Goal: Transaction & Acquisition: Purchase product/service

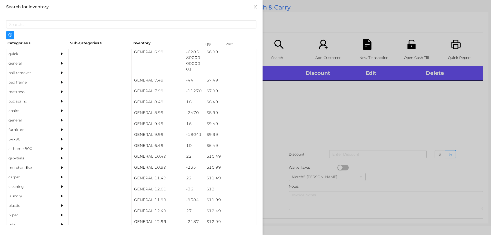
scroll to position [233, 0]
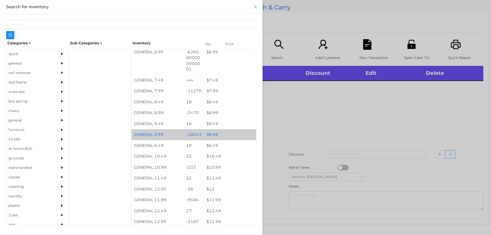
click at [209, 137] on div "$ 9.99" at bounding box center [230, 134] width 52 height 11
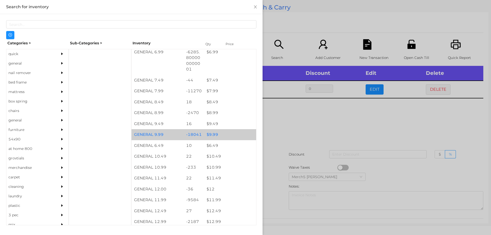
click at [209, 136] on div "$ 9.99" at bounding box center [230, 134] width 52 height 11
click at [209, 135] on div "$ 9.99" at bounding box center [230, 134] width 52 height 11
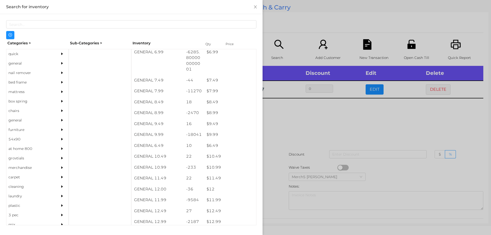
click at [295, 113] on div at bounding box center [245, 117] width 491 height 235
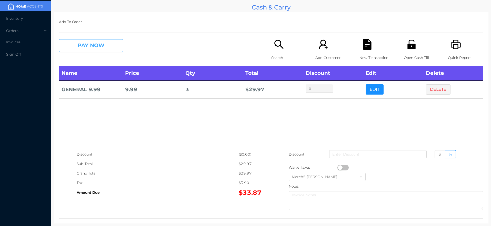
click at [104, 45] on button "PAY NOW" at bounding box center [91, 45] width 64 height 13
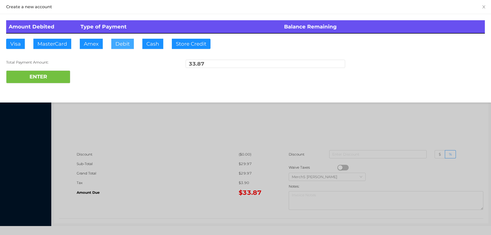
click at [122, 46] on button "Debit" at bounding box center [122, 44] width 23 height 10
click at [45, 78] on button "ENTER" at bounding box center [38, 76] width 64 height 13
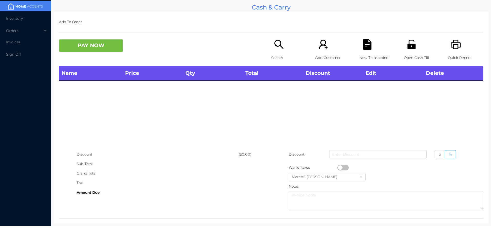
click at [276, 44] on icon "icon: search" at bounding box center [279, 44] width 11 height 11
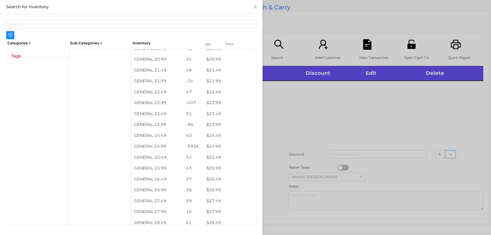
scroll to position [570, 0]
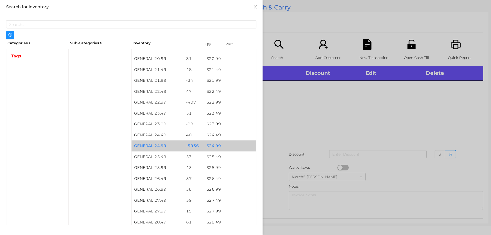
click at [210, 147] on div "$ 24.99" at bounding box center [230, 145] width 52 height 11
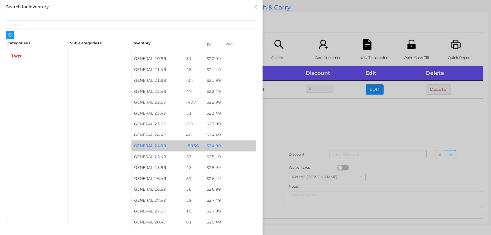
click at [205, 146] on div "$ 24.99" at bounding box center [230, 145] width 52 height 11
click at [287, 116] on div at bounding box center [245, 117] width 491 height 235
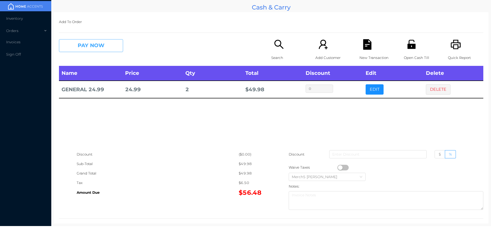
click at [89, 46] on button "PAY NOW" at bounding box center [91, 45] width 64 height 13
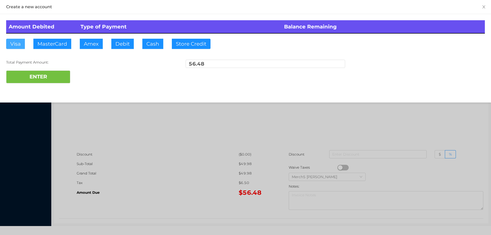
click at [16, 43] on button "Visa" at bounding box center [15, 44] width 19 height 10
click at [25, 78] on button "ENTER" at bounding box center [38, 76] width 64 height 13
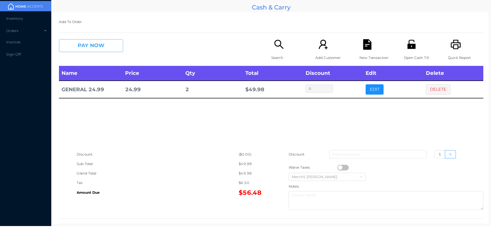
click at [99, 43] on button "PAY NOW" at bounding box center [91, 45] width 64 height 13
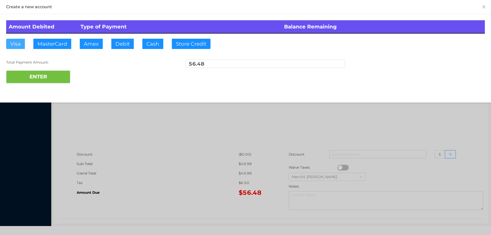
click at [14, 44] on button "Visa" at bounding box center [15, 44] width 19 height 10
click at [30, 76] on button "ENTER" at bounding box center [38, 76] width 64 height 13
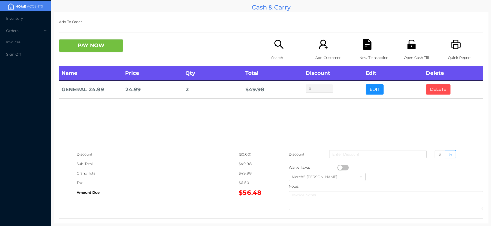
click at [435, 90] on button "DELETE" at bounding box center [438, 89] width 25 height 10
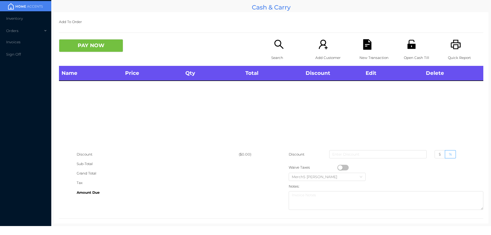
click at [407, 48] on icon "icon: unlock" at bounding box center [411, 44] width 8 height 9
click at [282, 48] on icon "icon: search" at bounding box center [279, 44] width 11 height 11
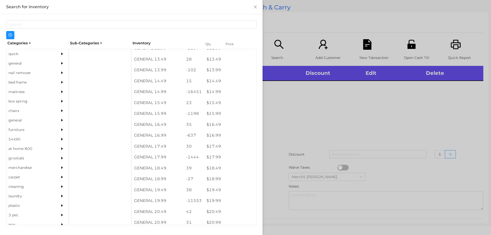
scroll to position [406, 0]
click at [214, 203] on div "$ 19.99" at bounding box center [230, 200] width 52 height 11
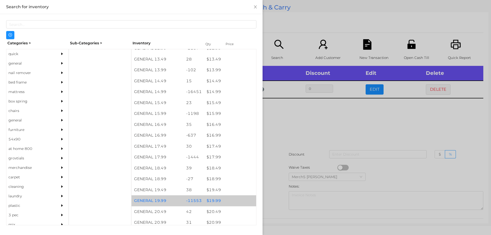
click at [216, 201] on div "$ 19.99" at bounding box center [230, 200] width 52 height 11
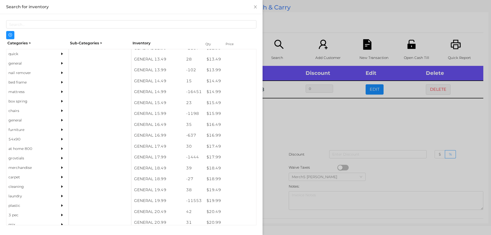
click at [289, 127] on div at bounding box center [245, 117] width 491 height 235
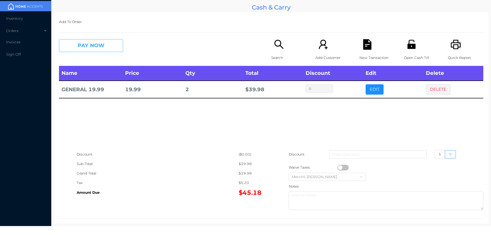
click at [102, 43] on button "PAY NOW" at bounding box center [91, 45] width 64 height 13
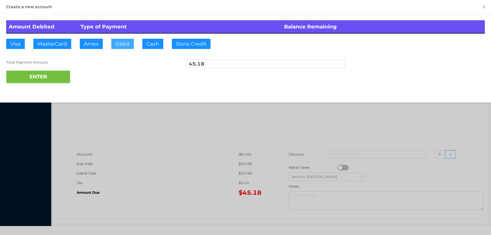
click at [125, 41] on button "Debit" at bounding box center [122, 44] width 23 height 10
click at [55, 76] on button "ENTER" at bounding box center [38, 76] width 64 height 13
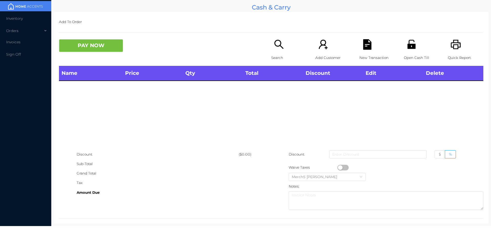
click at [276, 47] on icon "icon: search" at bounding box center [279, 44] width 11 height 11
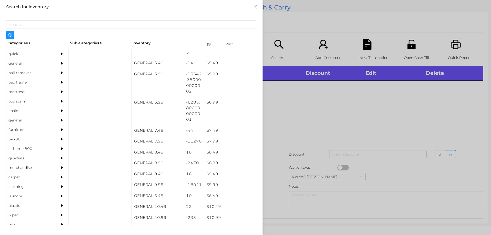
scroll to position [182, 0]
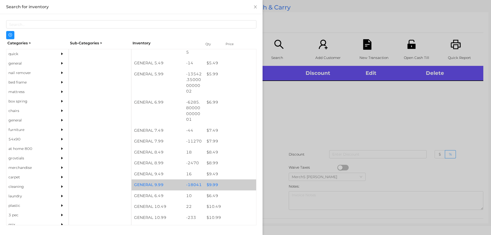
click at [212, 184] on div "$ 9.99" at bounding box center [230, 184] width 52 height 11
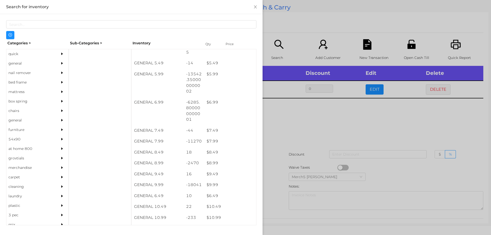
click at [302, 116] on div at bounding box center [245, 117] width 491 height 235
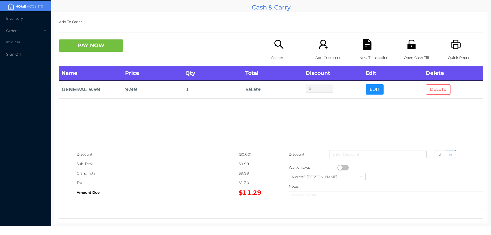
click at [435, 87] on button "DELETE" at bounding box center [438, 89] width 25 height 10
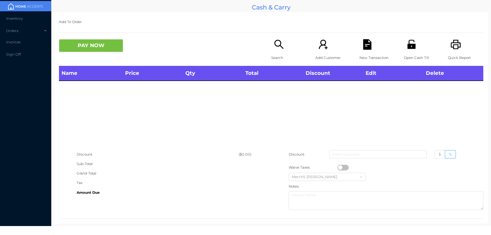
click at [409, 41] on icon "icon: unlock" at bounding box center [411, 44] width 11 height 11
click at [277, 46] on icon "icon: search" at bounding box center [278, 44] width 9 height 9
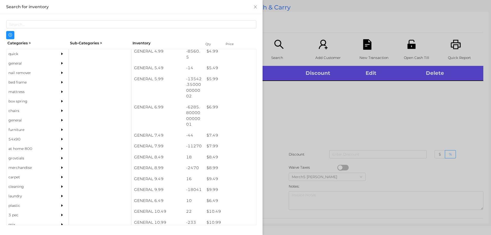
scroll to position [178, 0]
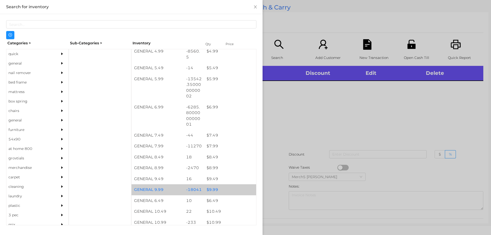
click at [215, 191] on div "$ 9.99" at bounding box center [230, 189] width 52 height 11
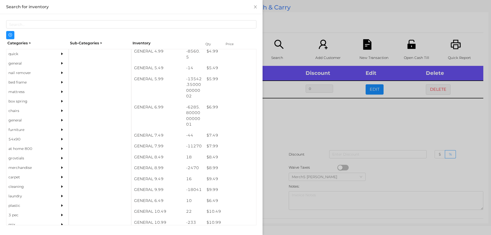
click at [295, 130] on div at bounding box center [245, 117] width 491 height 235
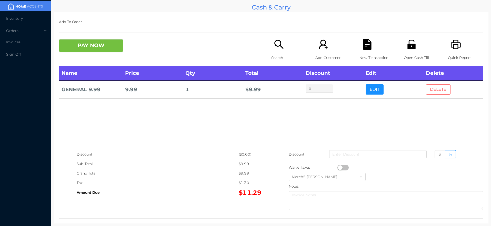
click at [432, 89] on button "DELETE" at bounding box center [438, 89] width 25 height 10
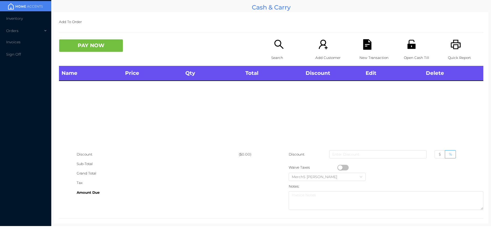
click at [274, 45] on icon "icon: search" at bounding box center [279, 44] width 11 height 11
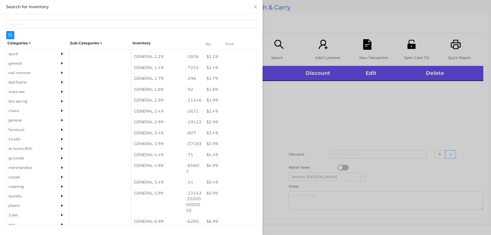
scroll to position [63, 0]
click at [212, 102] on div "$ 1.99" at bounding box center [230, 100] width 52 height 11
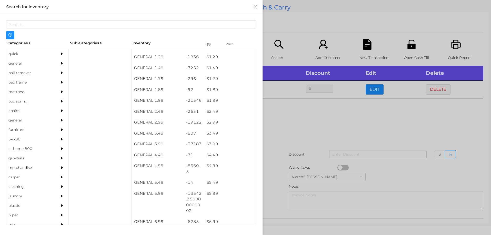
click at [293, 120] on div at bounding box center [245, 117] width 491 height 235
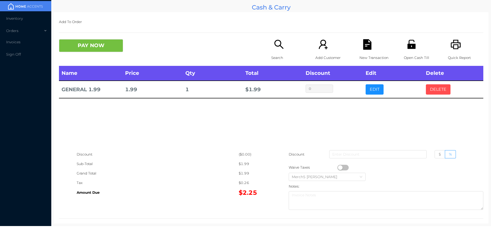
click at [432, 91] on button "DELETE" at bounding box center [438, 89] width 25 height 10
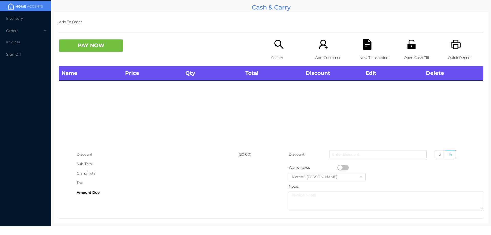
click at [279, 42] on icon "icon: search" at bounding box center [279, 44] width 11 height 11
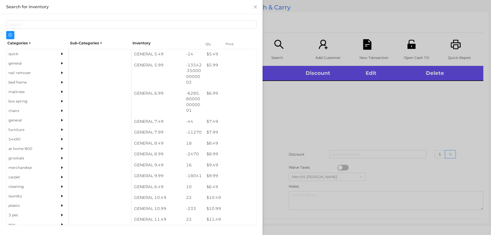
scroll to position [198, 0]
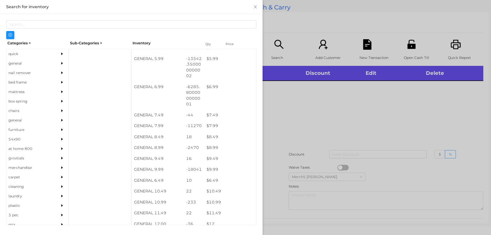
click at [211, 169] on div "$ 9.99" at bounding box center [230, 169] width 52 height 11
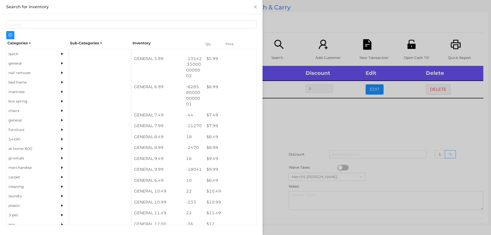
click at [302, 112] on div at bounding box center [245, 117] width 491 height 235
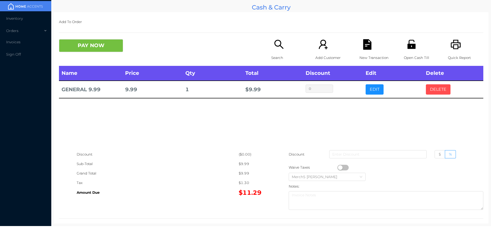
click at [434, 90] on button "DELETE" at bounding box center [438, 89] width 25 height 10
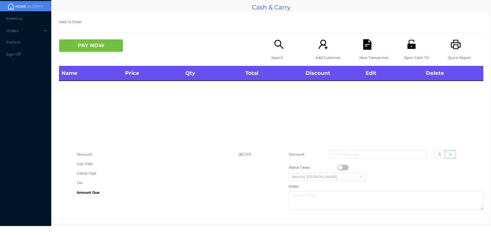
click at [271, 46] on div "Search" at bounding box center [288, 52] width 35 height 27
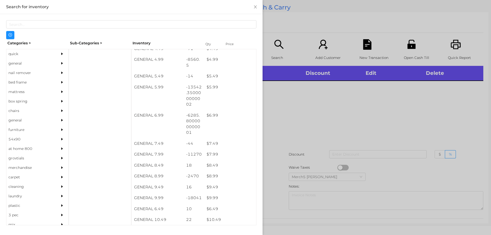
scroll to position [170, 0]
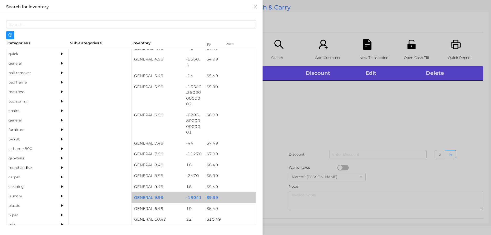
click at [216, 198] on div "$ 9.99" at bounding box center [230, 197] width 52 height 11
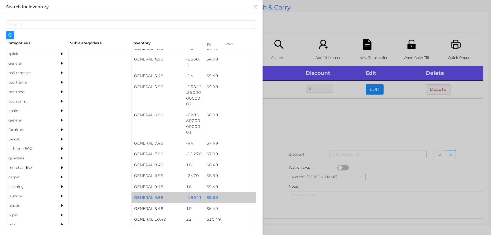
click at [216, 199] on div "$ 9.99" at bounding box center [230, 197] width 52 height 11
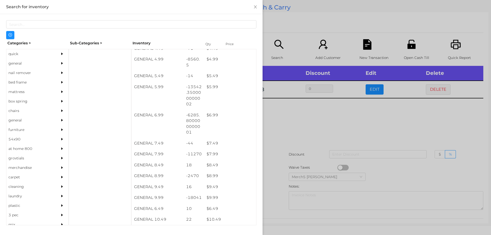
click at [295, 119] on div at bounding box center [245, 117] width 491 height 235
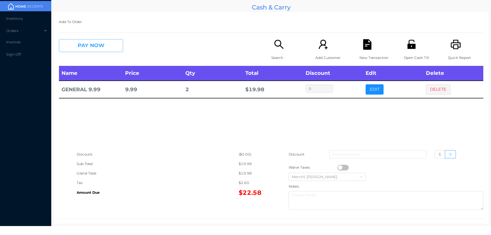
click at [107, 42] on button "PAY NOW" at bounding box center [91, 45] width 64 height 13
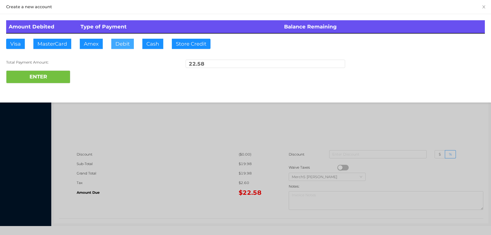
click at [128, 39] on button "Debit" at bounding box center [122, 44] width 23 height 10
click at [52, 76] on button "ENTER" at bounding box center [38, 76] width 64 height 13
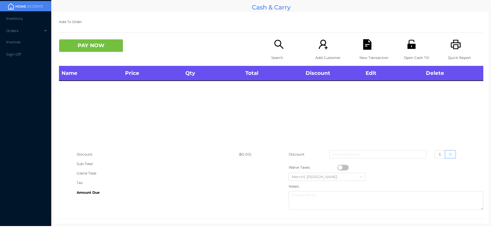
click at [278, 49] on icon "icon: search" at bounding box center [279, 44] width 11 height 11
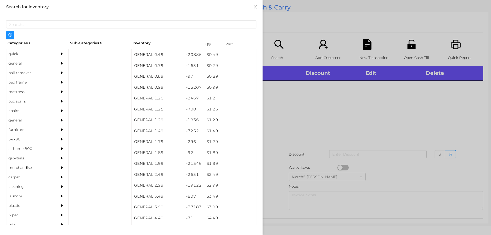
click at [9, 57] on div "quick" at bounding box center [29, 53] width 47 height 9
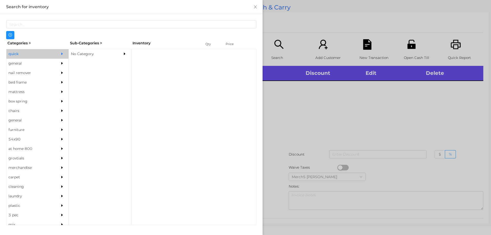
click at [88, 53] on div "No Category" at bounding box center [92, 53] width 47 height 9
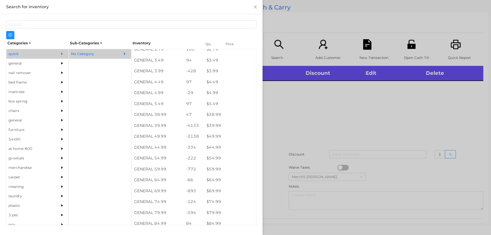
scroll to position [223, 0]
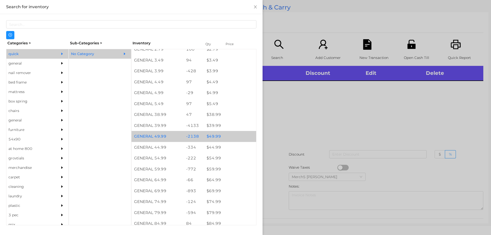
click at [217, 138] on div "$ 49.99" at bounding box center [230, 136] width 52 height 11
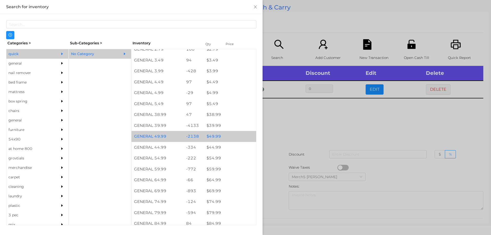
click at [291, 119] on div at bounding box center [245, 117] width 491 height 235
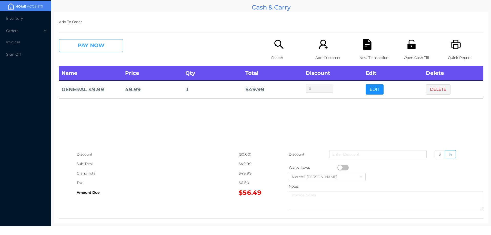
click at [107, 47] on button "PAY NOW" at bounding box center [91, 45] width 64 height 13
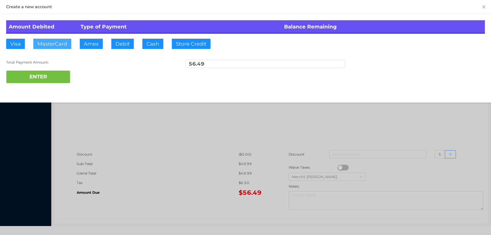
click at [46, 43] on button "MasterCard" at bounding box center [52, 44] width 38 height 10
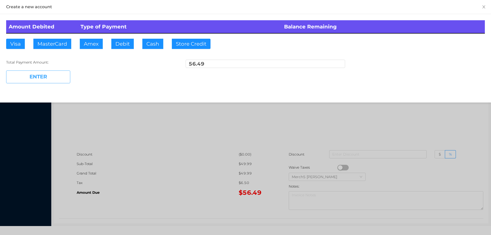
click at [35, 76] on button "ENTER" at bounding box center [38, 76] width 64 height 13
